Goal: Information Seeking & Learning: Learn about a topic

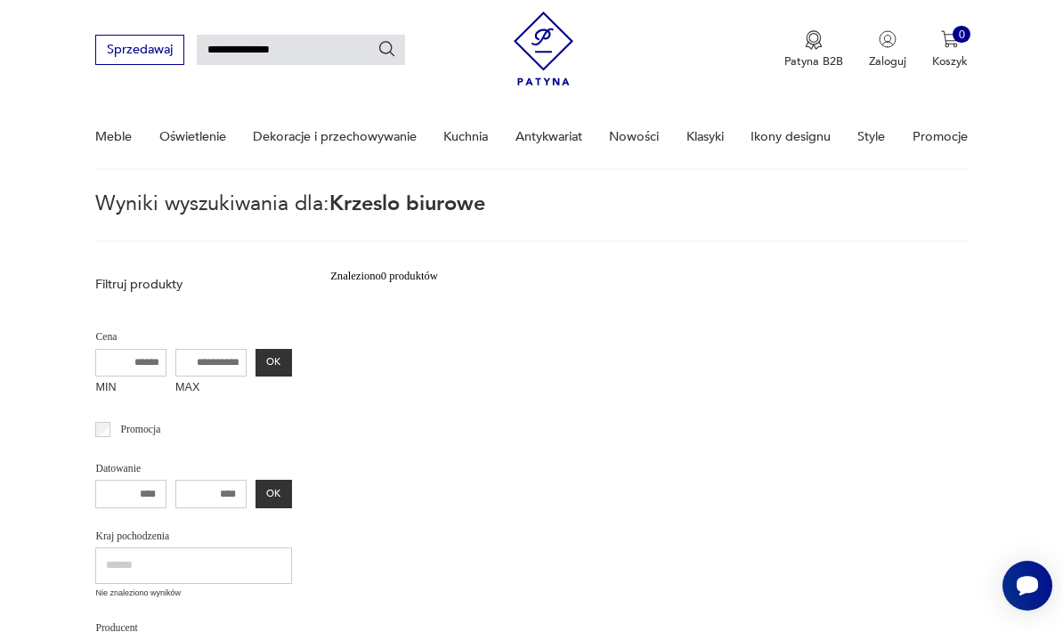
type input "**********"
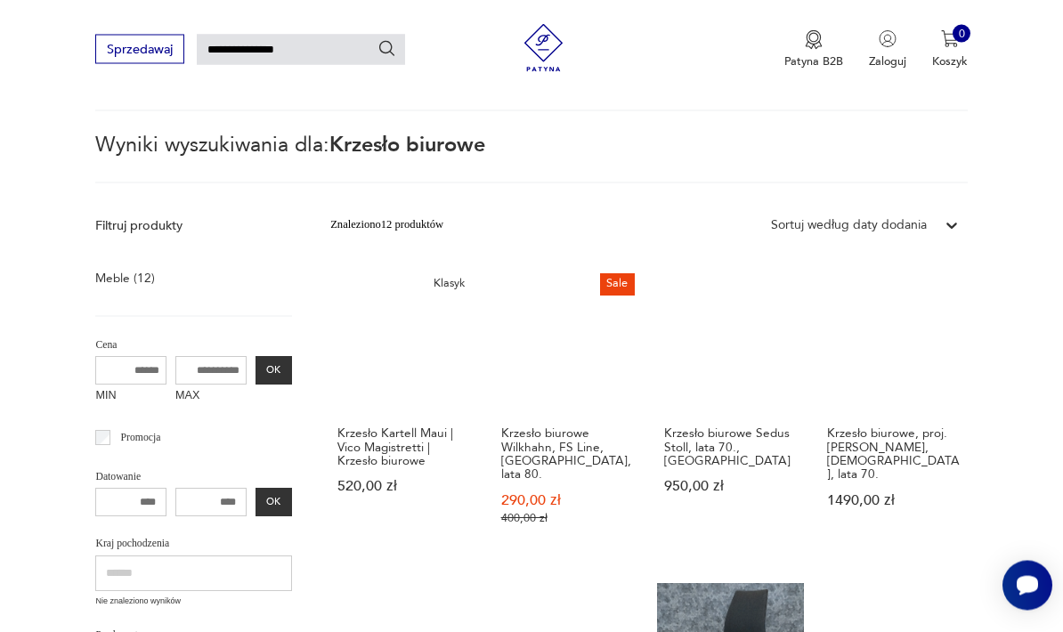
scroll to position [34, 0]
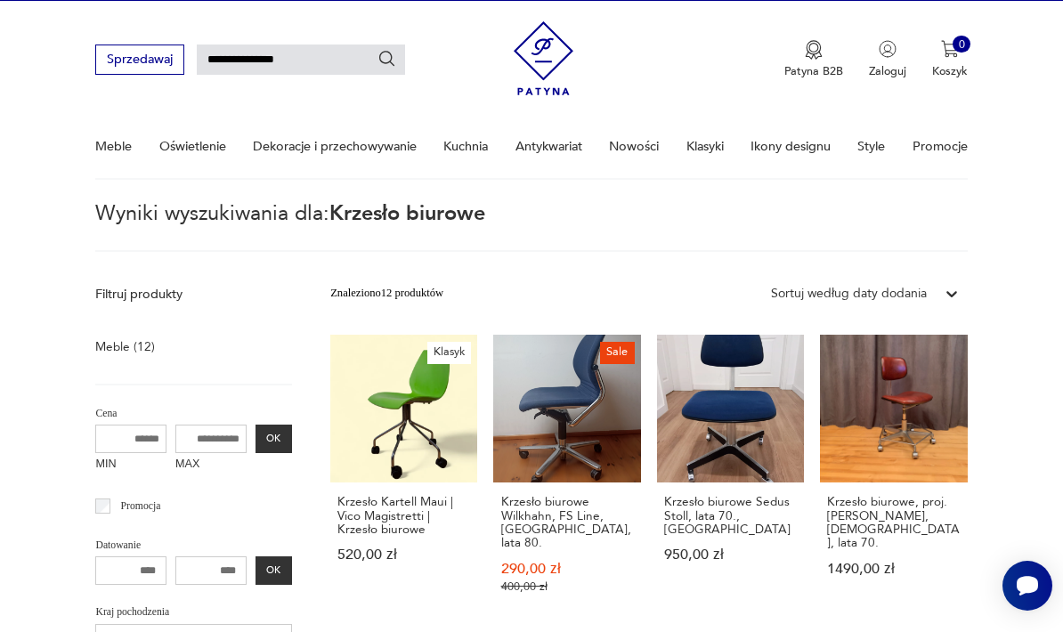
click at [907, 419] on link "Krzesło biurowe, proj. [PERSON_NAME], [DEMOGRAPHIC_DATA], lata 70. 1490,00 zł" at bounding box center [893, 480] width 147 height 290
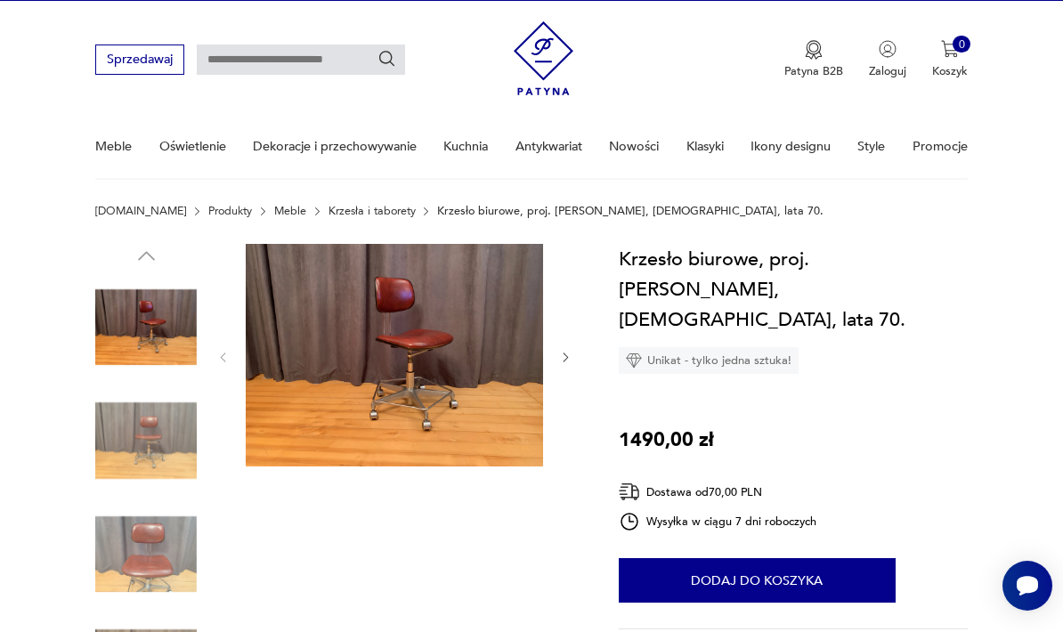
click at [152, 437] on img at bounding box center [146, 441] width 102 height 102
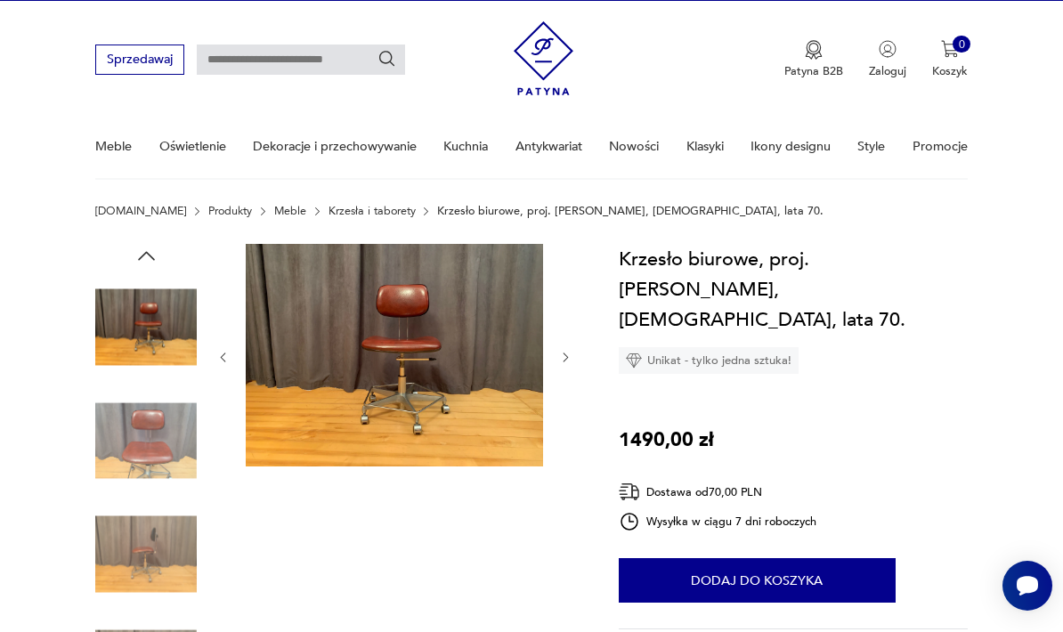
click at [147, 538] on img at bounding box center [146, 555] width 102 height 102
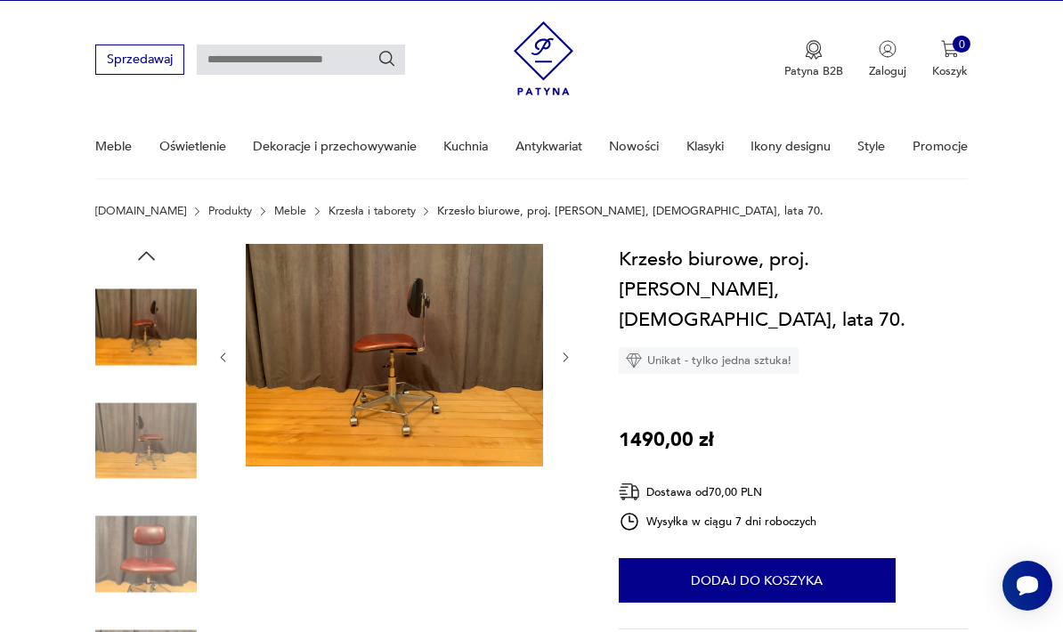
click at [144, 430] on img at bounding box center [146, 441] width 102 height 102
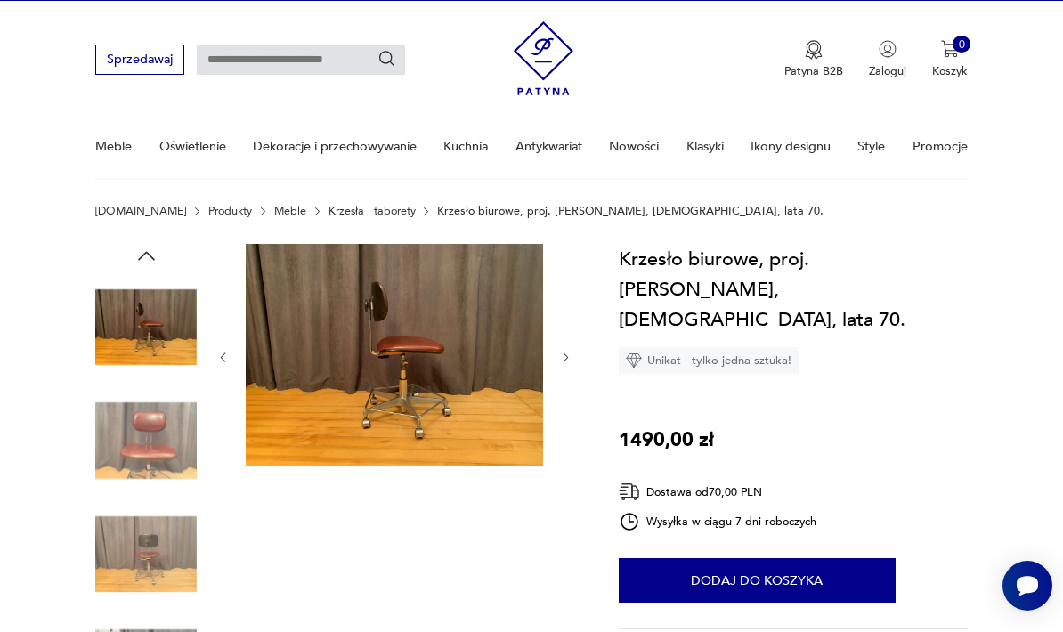
click at [142, 323] on img at bounding box center [146, 328] width 102 height 102
click at [145, 319] on img at bounding box center [146, 328] width 102 height 102
click at [282, 63] on input "text" at bounding box center [301, 60] width 208 height 30
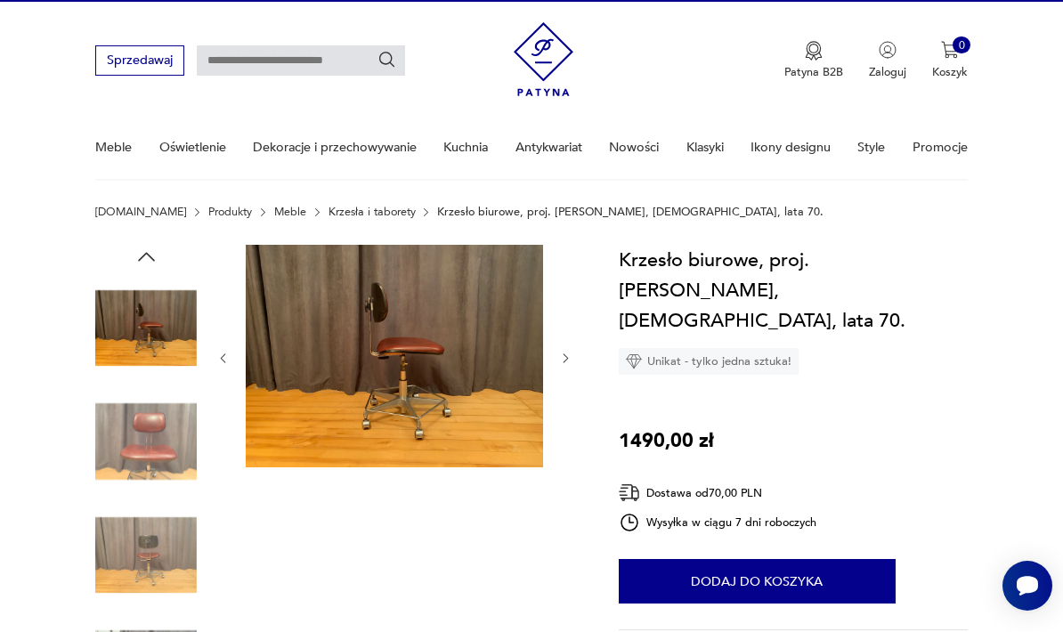
scroll to position [34, 0]
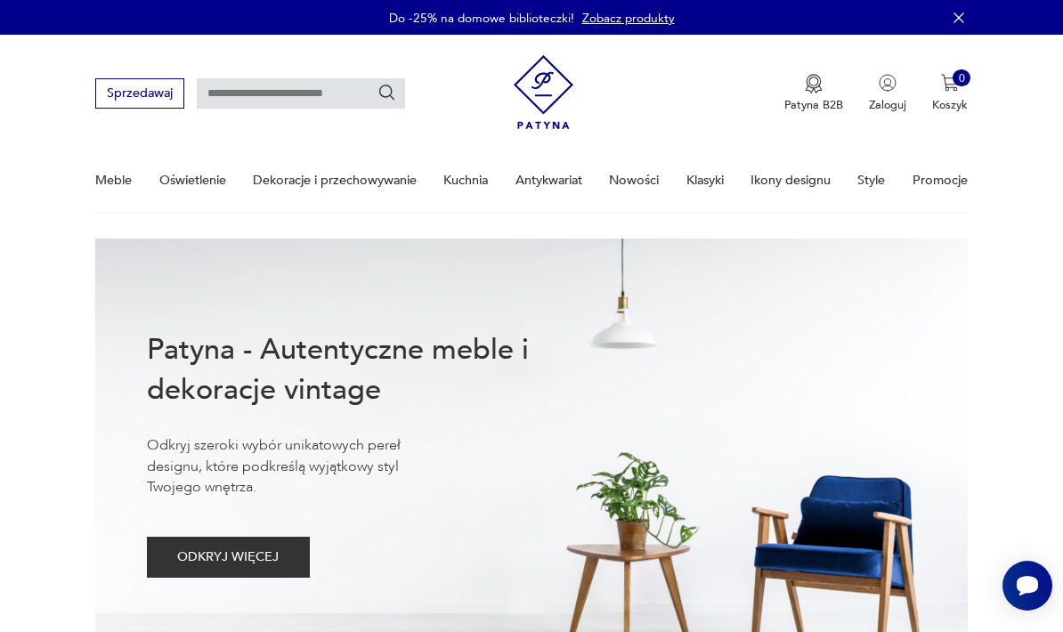
click at [313, 105] on input "text" at bounding box center [301, 93] width 208 height 30
type input "**********"
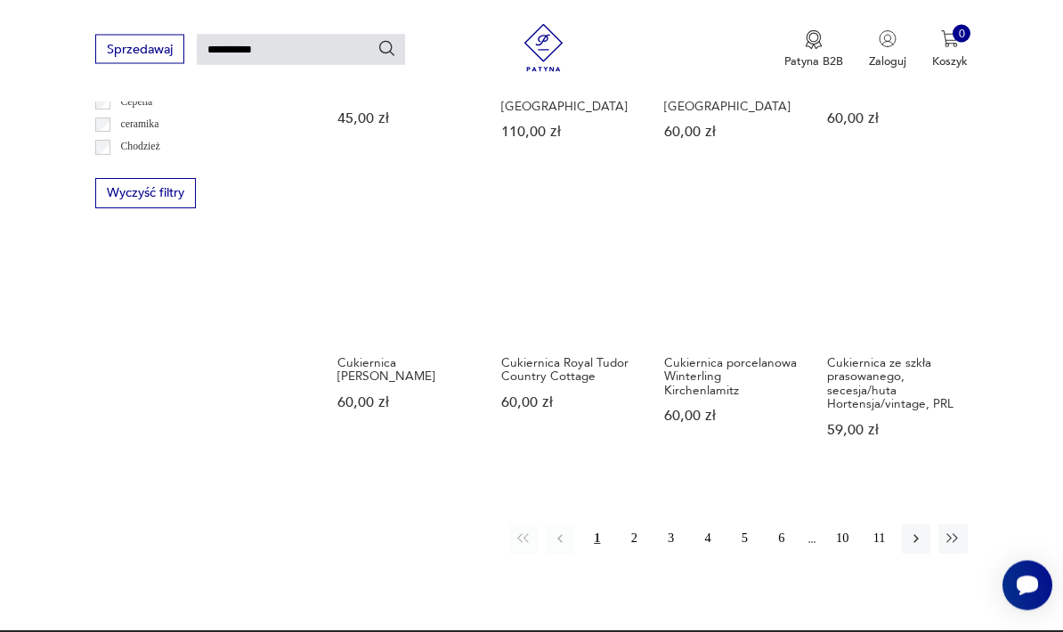
scroll to position [1039, 0]
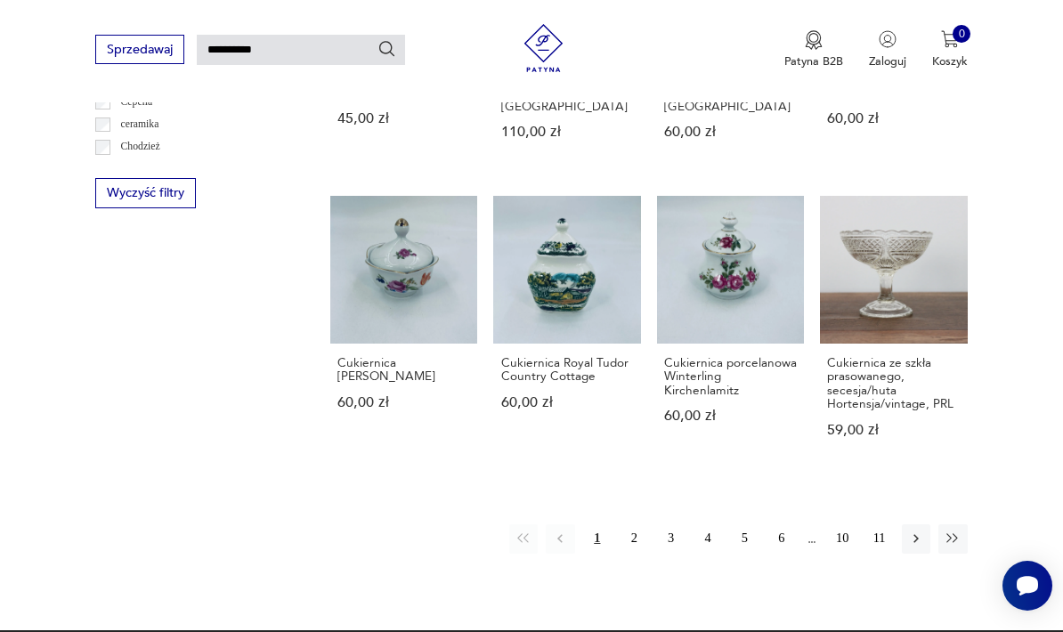
click at [635, 553] on button "2" at bounding box center [634, 539] width 28 height 28
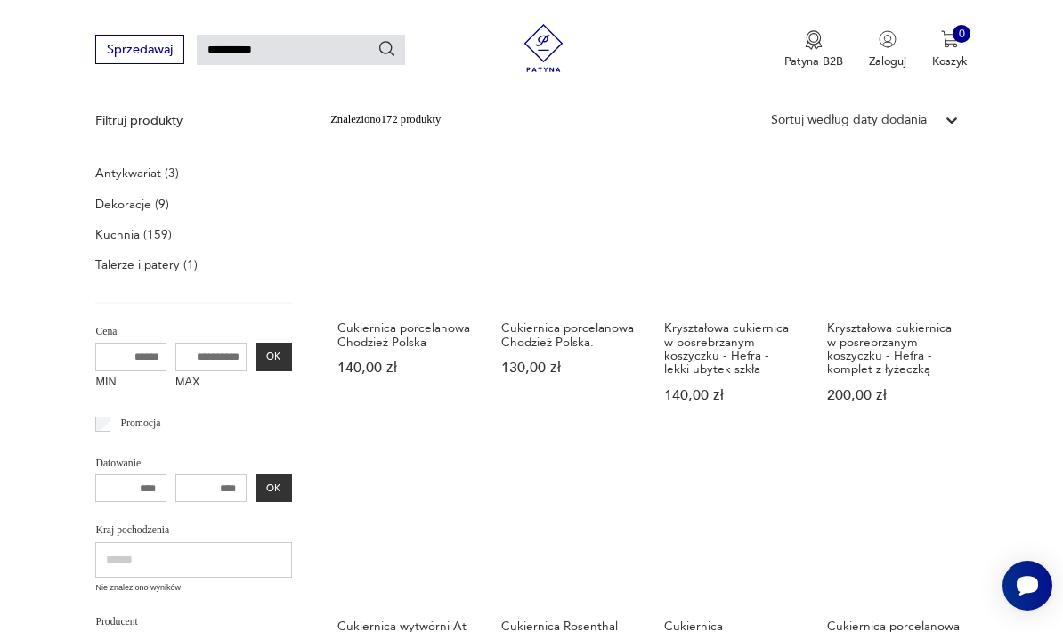
scroll to position [173, 0]
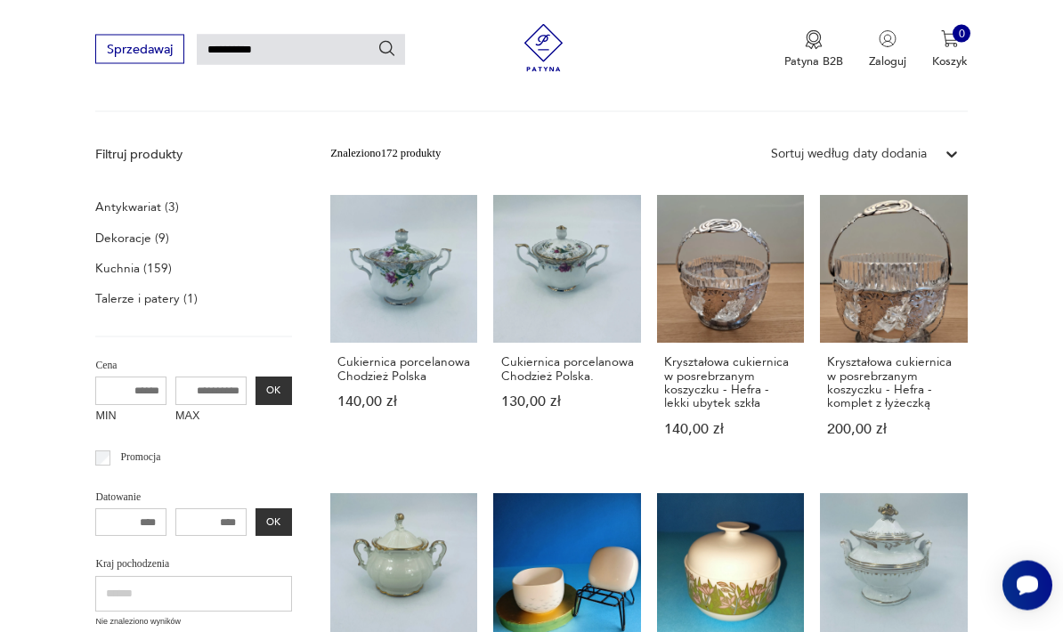
click at [127, 264] on p "Kuchnia (159)" at bounding box center [133, 269] width 77 height 22
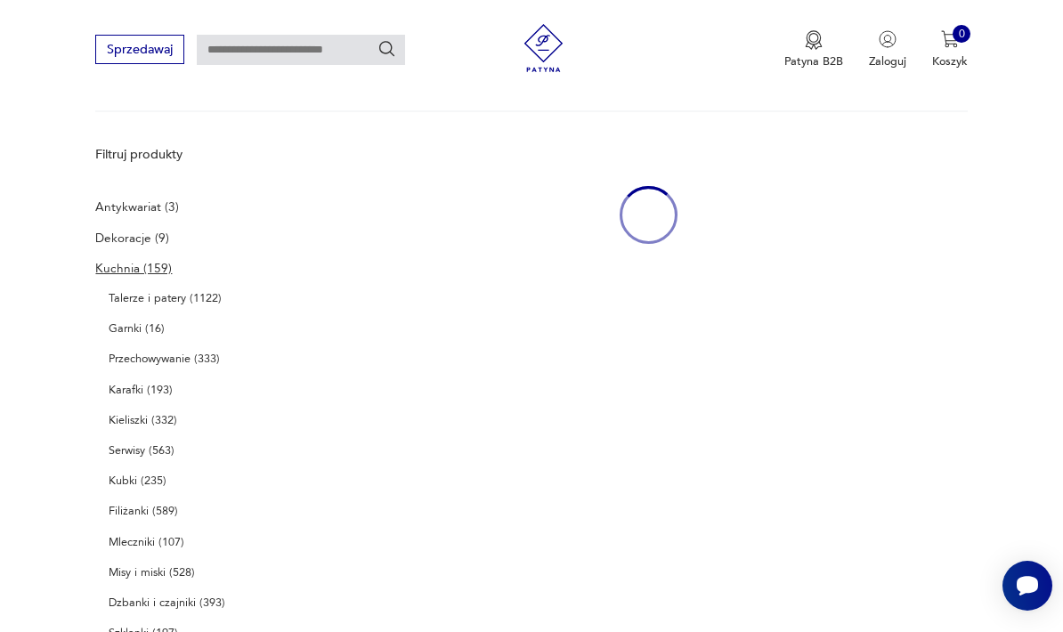
type input "**********"
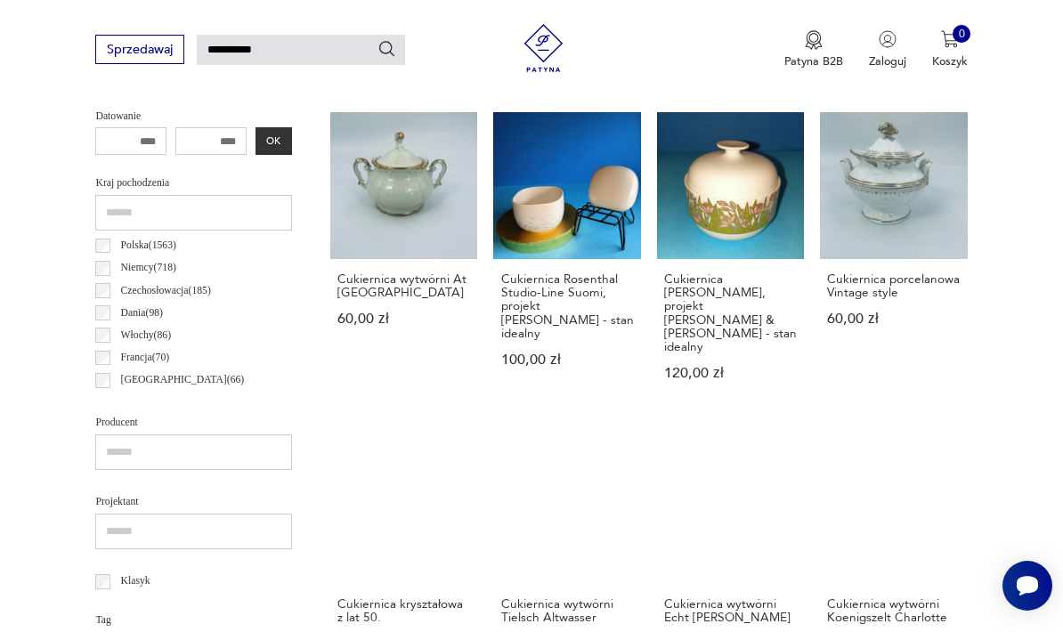
scroll to position [557, 0]
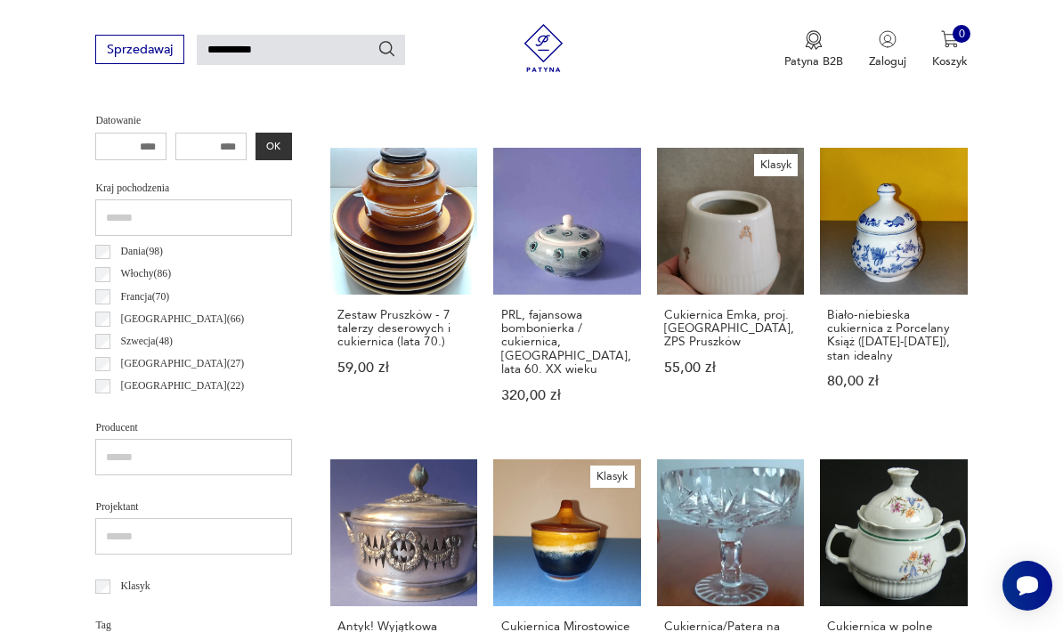
scroll to position [65, 0]
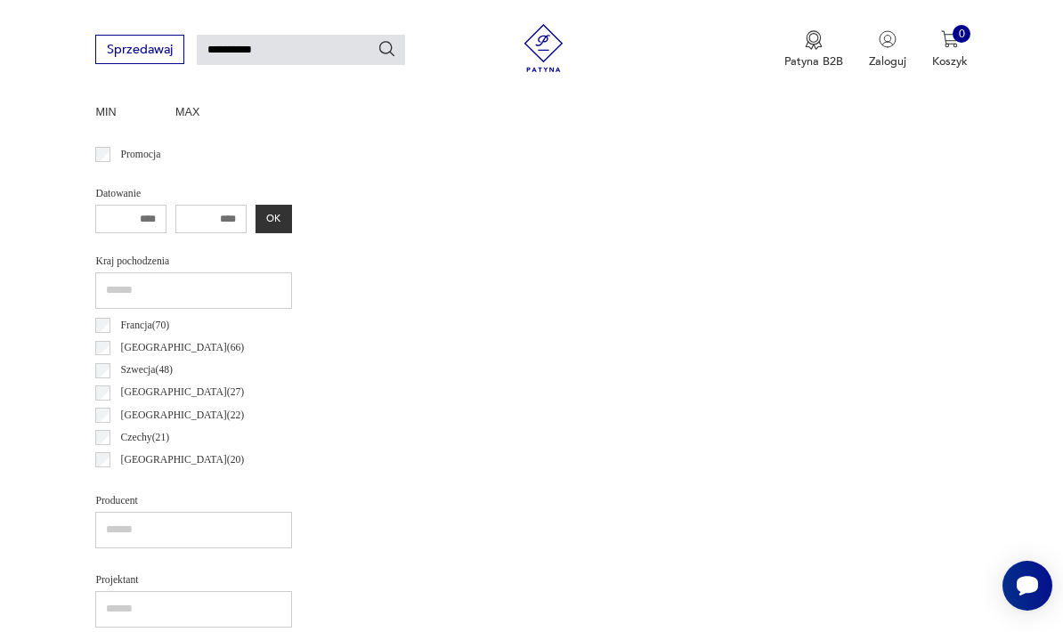
scroll to position [107, 0]
click at [112, 370] on label "Szwecja ( 48 )" at bounding box center [141, 370] width 62 height 22
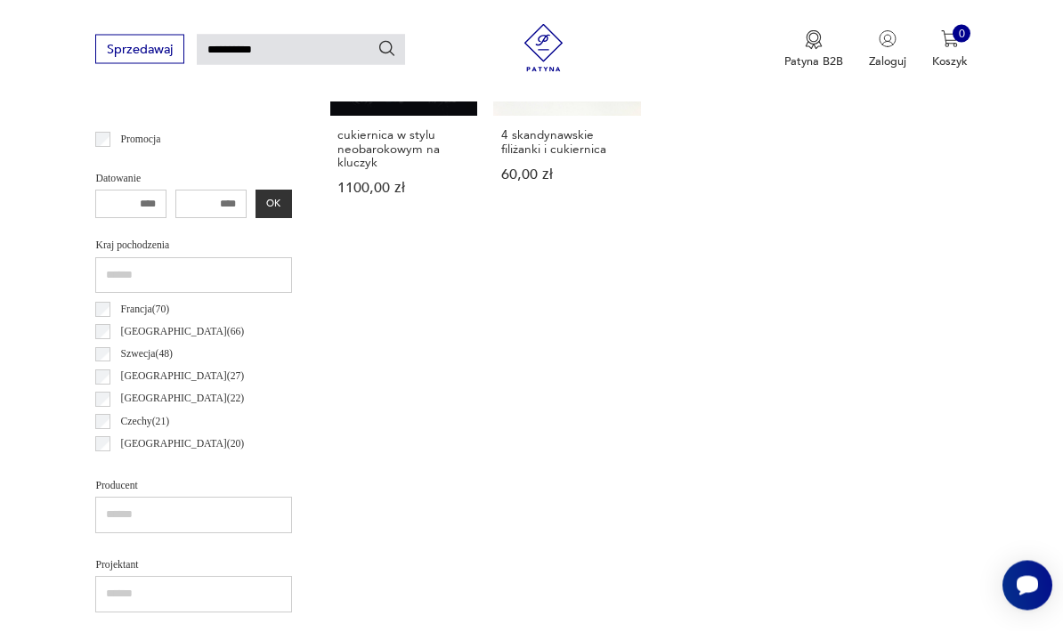
scroll to position [427, 0]
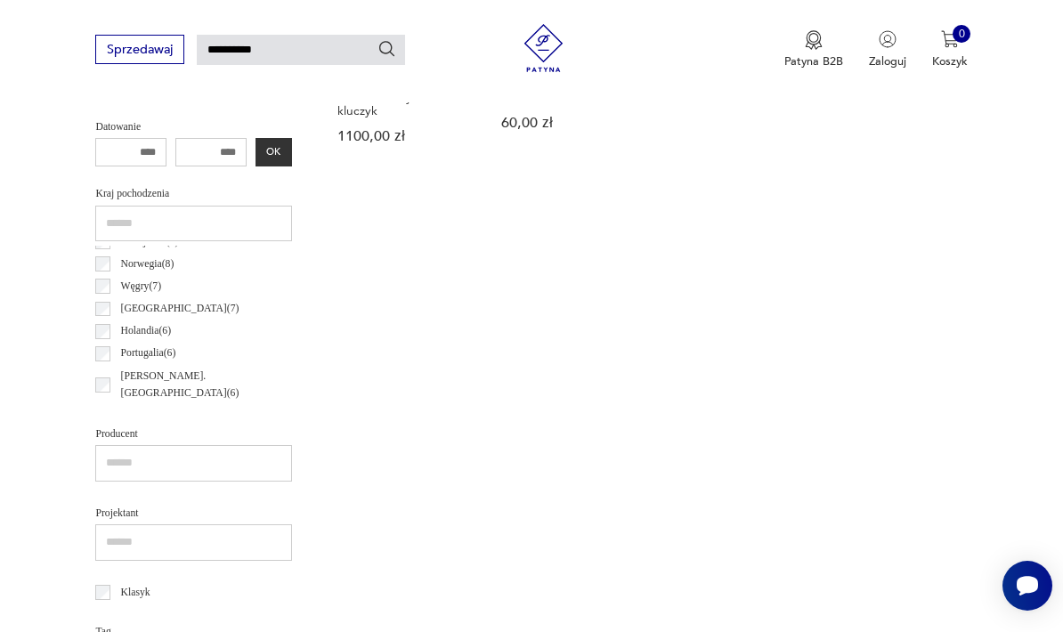
scroll to position [348, 0]
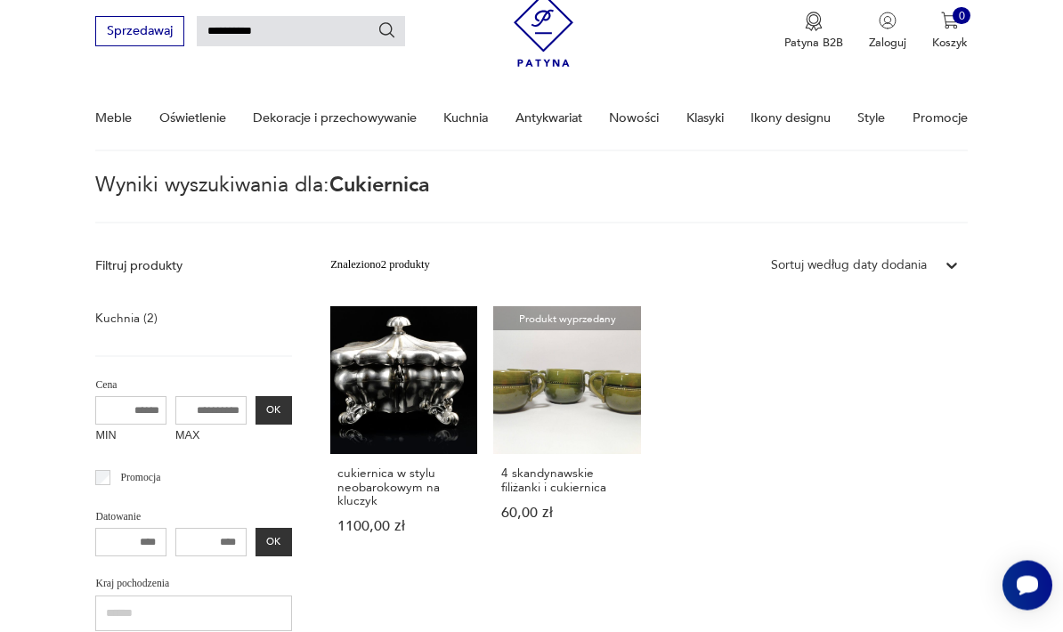
scroll to position [44, 0]
